Goal: Task Accomplishment & Management: Manage account settings

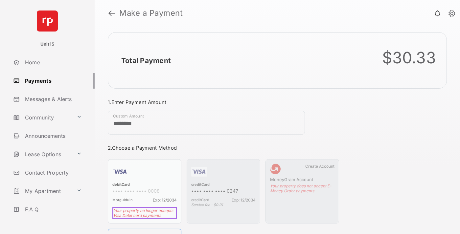
scroll to position [35, 0]
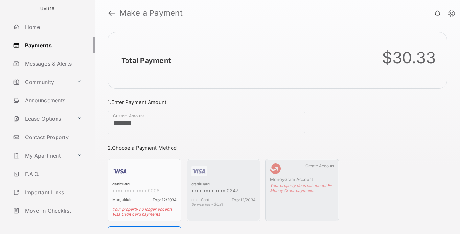
click at [51, 221] on link "Logout" at bounding box center [53, 229] width 84 height 16
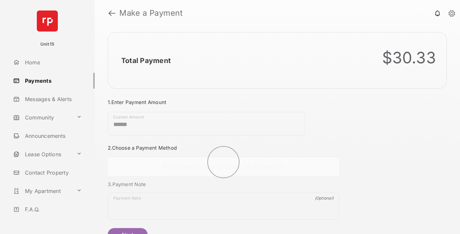
scroll to position [35, 0]
